Goal: Task Accomplishment & Management: Manage account settings

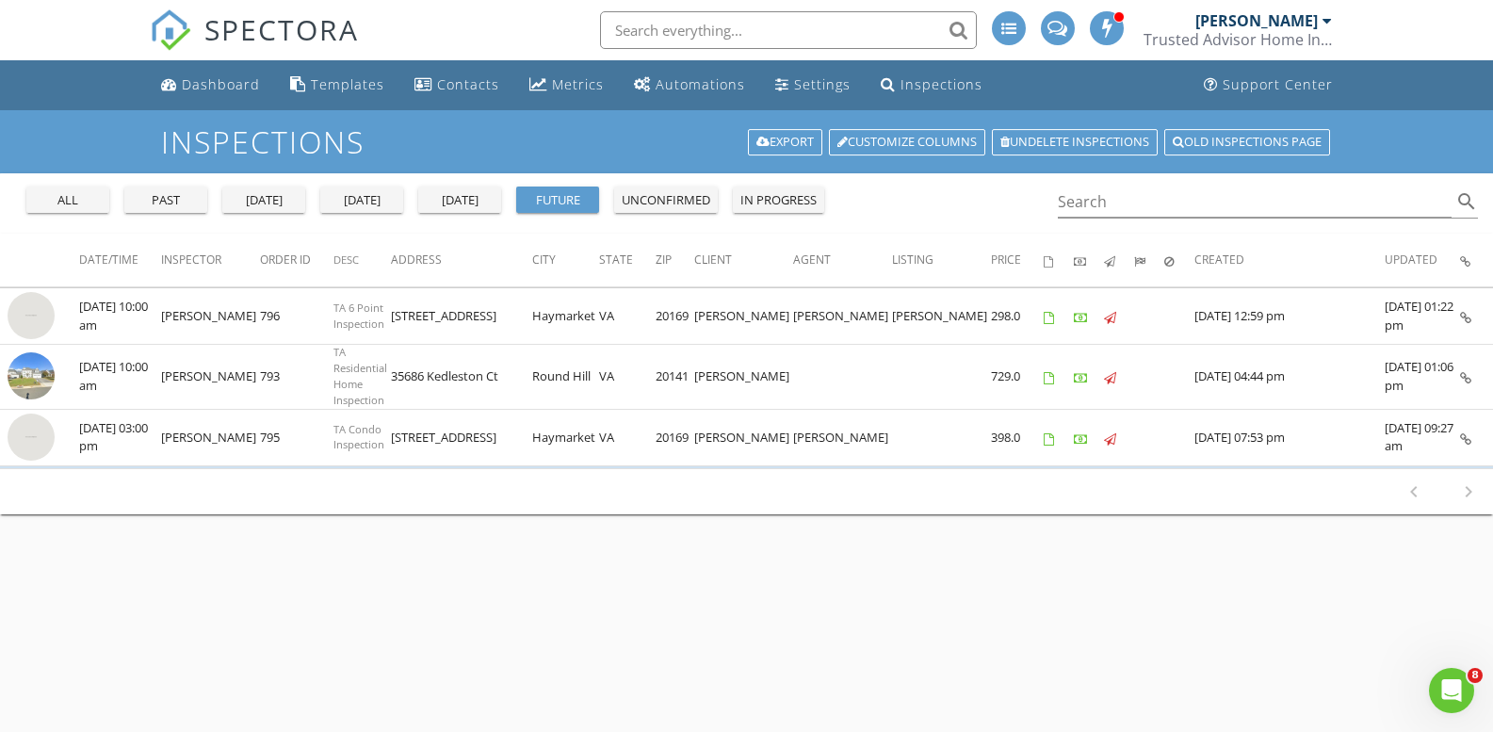
click at [366, 202] on div "[DATE]" at bounding box center [362, 200] width 68 height 19
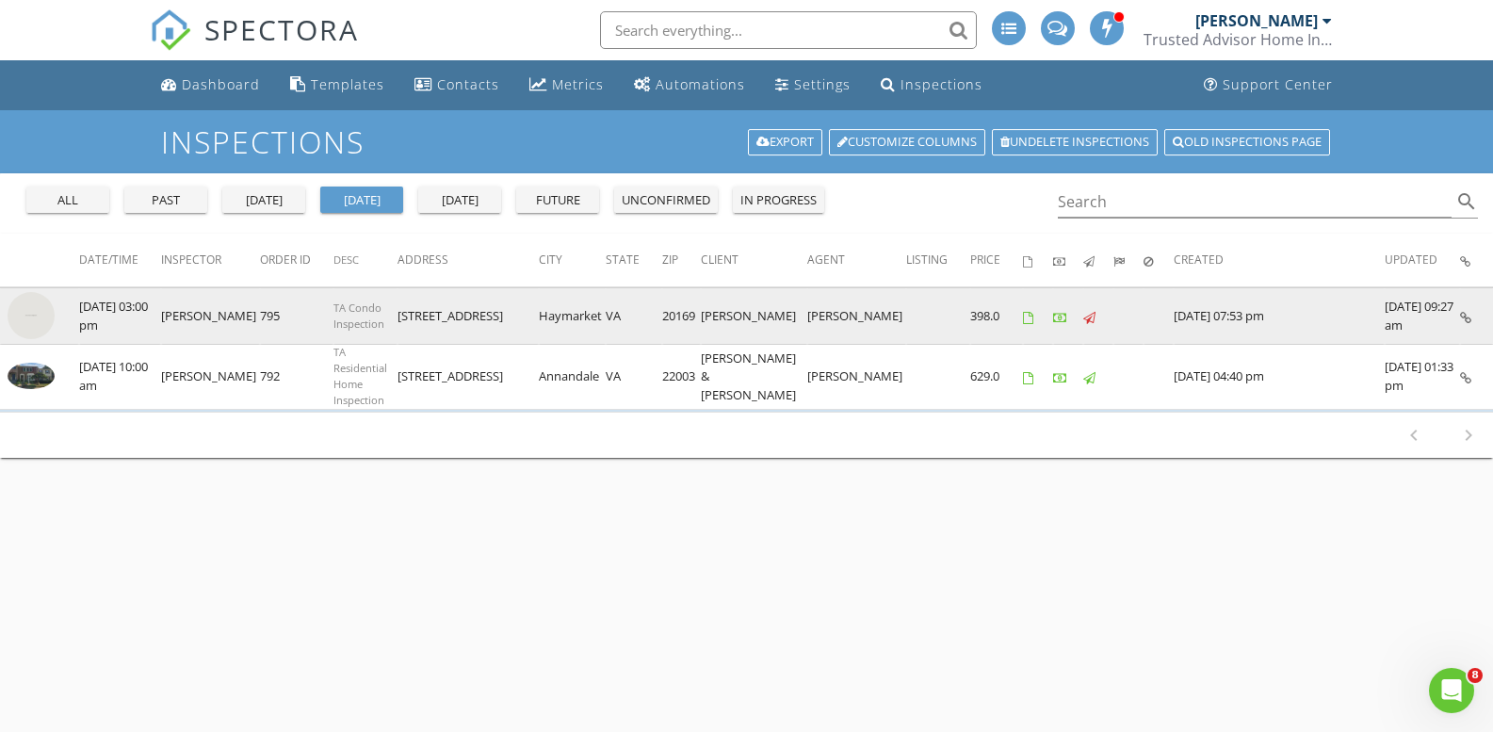
click at [47, 314] on img at bounding box center [31, 315] width 47 height 47
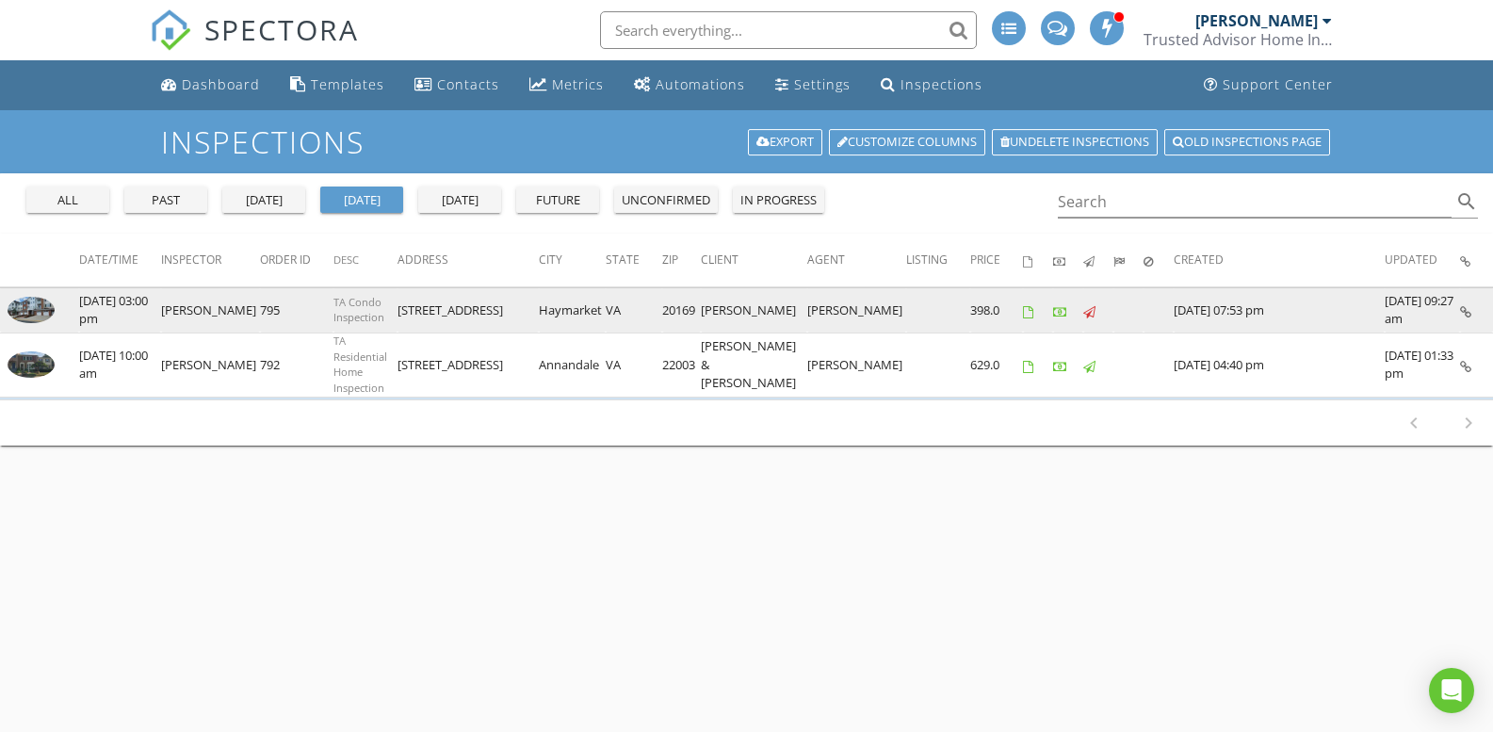
click at [34, 302] on img at bounding box center [31, 310] width 47 height 26
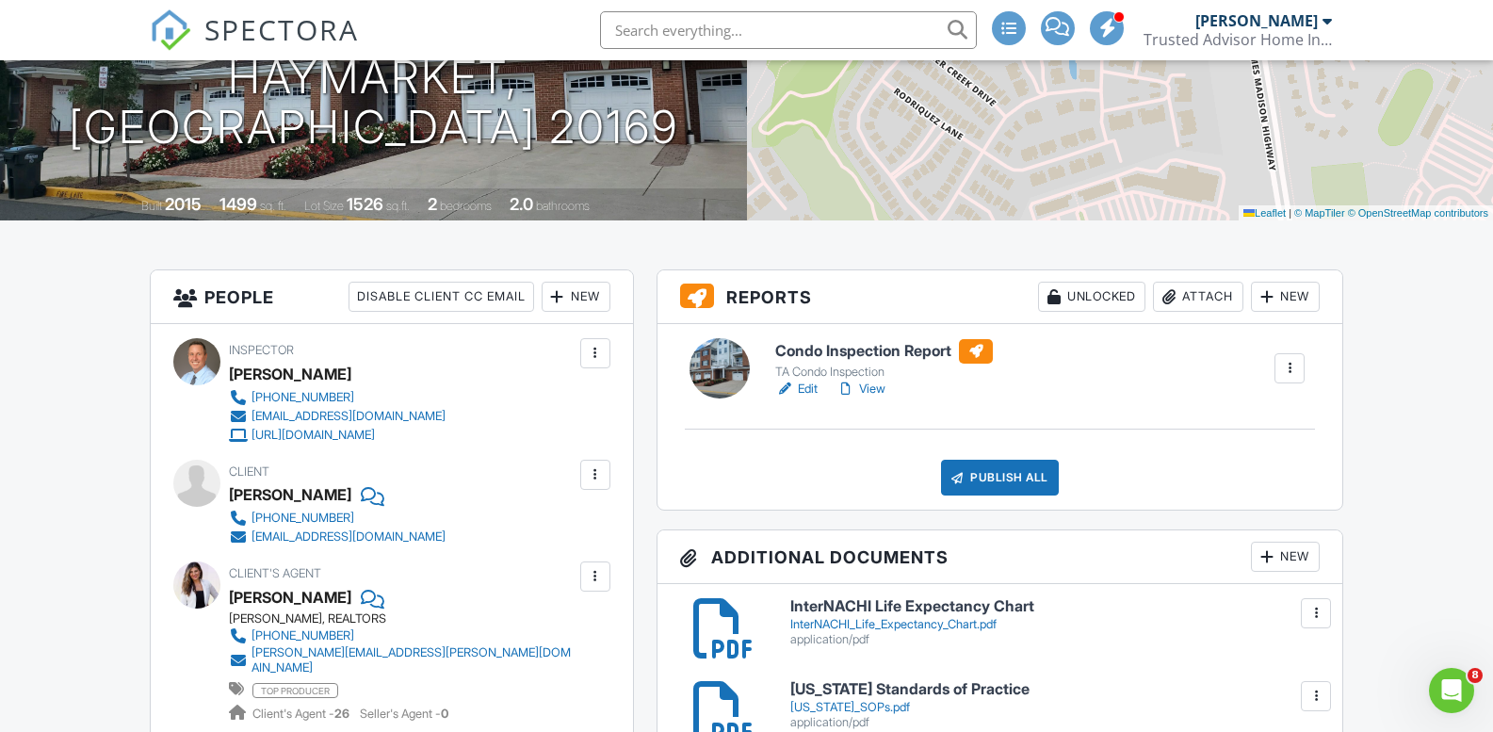
click at [877, 389] on link "View" at bounding box center [861, 389] width 49 height 19
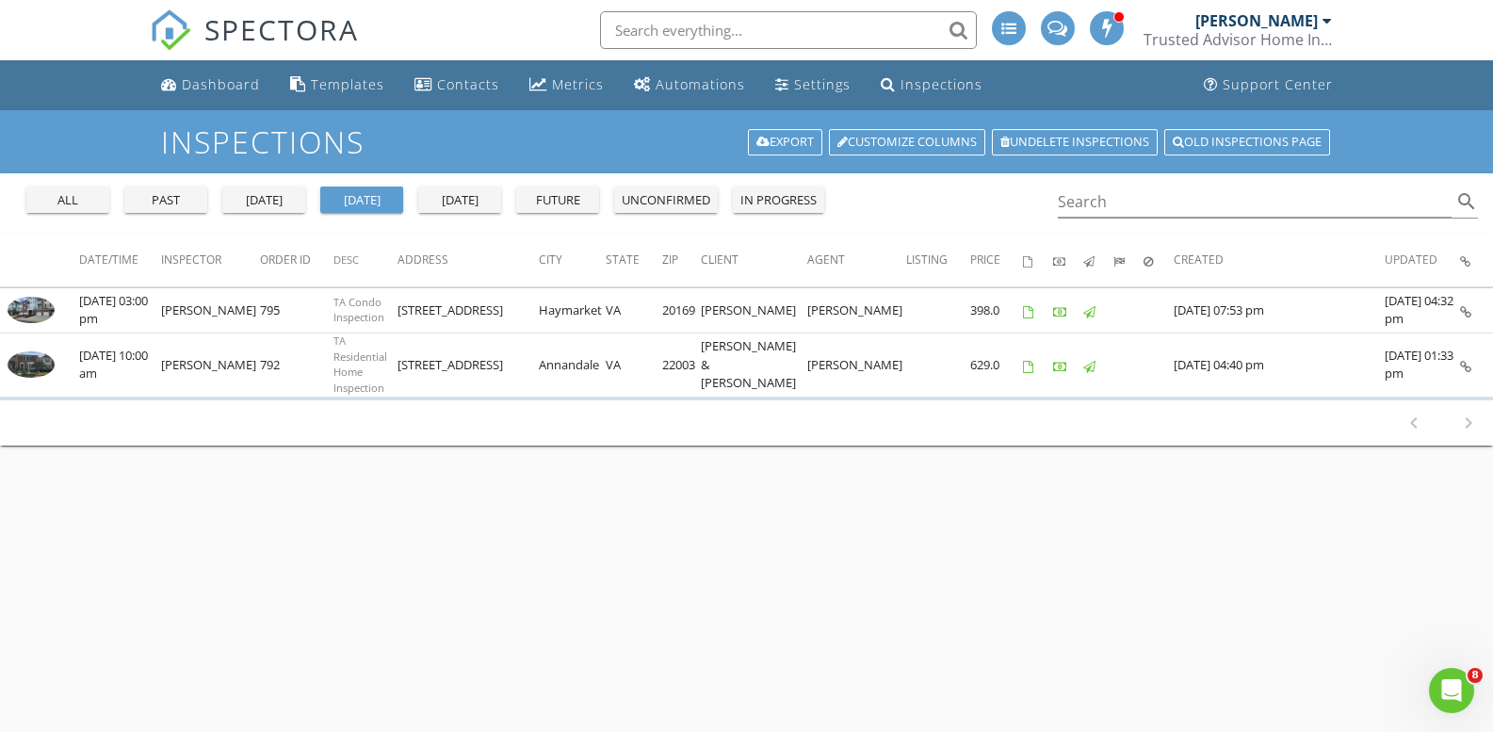
click at [68, 196] on div "all" at bounding box center [68, 200] width 68 height 19
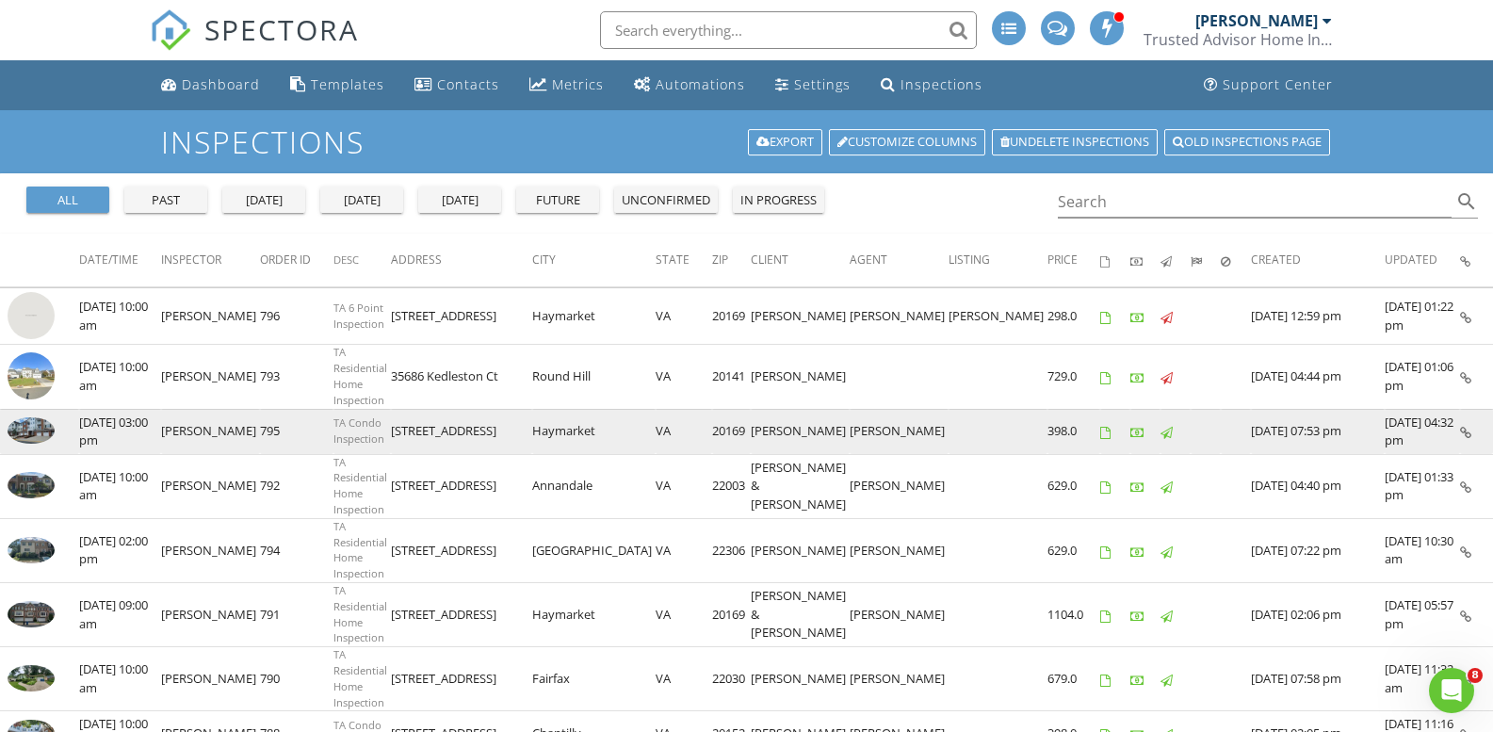
click at [36, 424] on img at bounding box center [31, 430] width 47 height 26
click at [35, 418] on img at bounding box center [31, 430] width 47 height 26
